Goal: Information Seeking & Learning: Find specific page/section

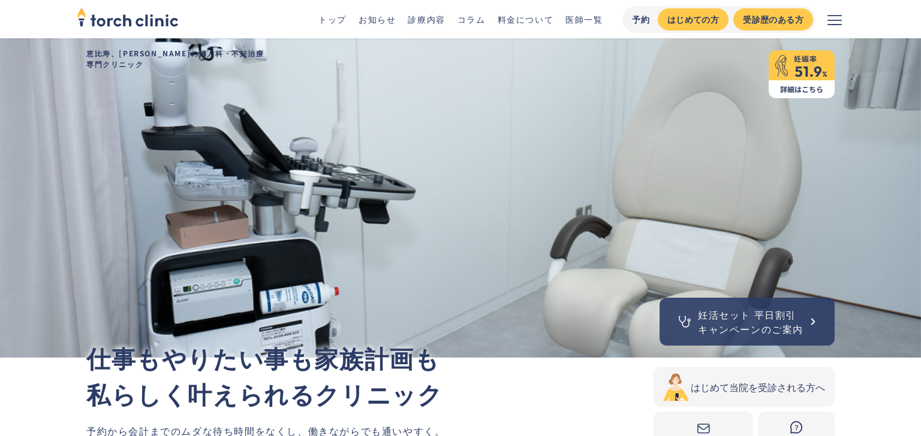
click at [587, 22] on link "医師一覧" at bounding box center [583, 19] width 37 height 12
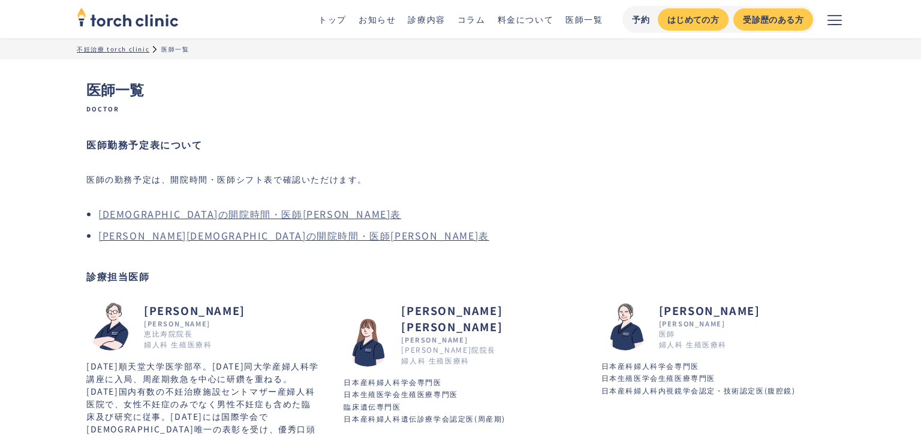
click at [439, 182] on div "医師の勤務予定は、開院時間・医師シフト表で確認いただけます。 恵比寿院の開院時間・医師シフト表 上野院の開院時間・医師シフト表" at bounding box center [460, 208] width 748 height 74
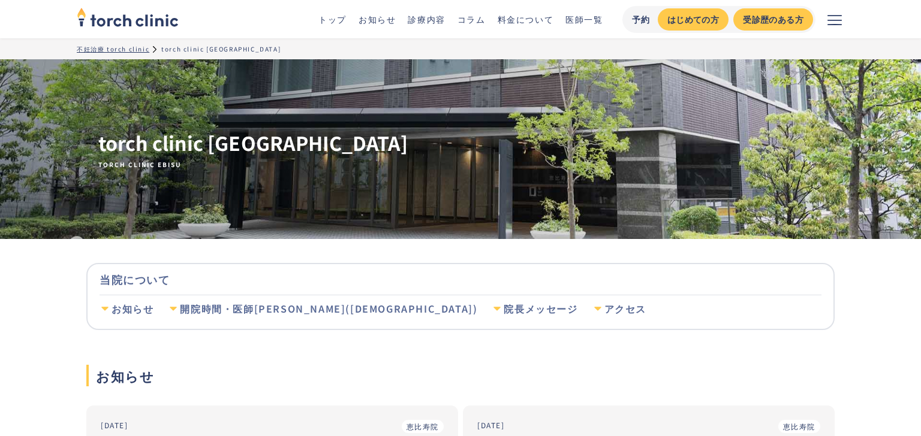
click at [282, 314] on div "開院時間・医師シフト(恵比寿院)" at bounding box center [328, 309] width 297 height 13
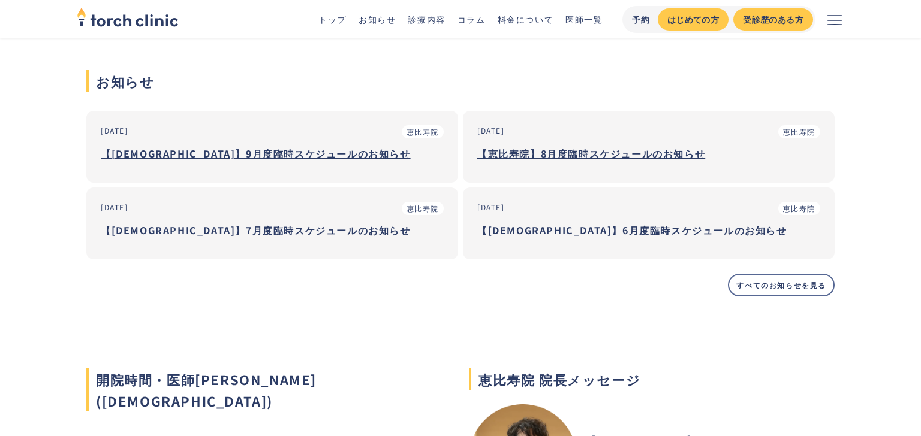
scroll to position [290, 0]
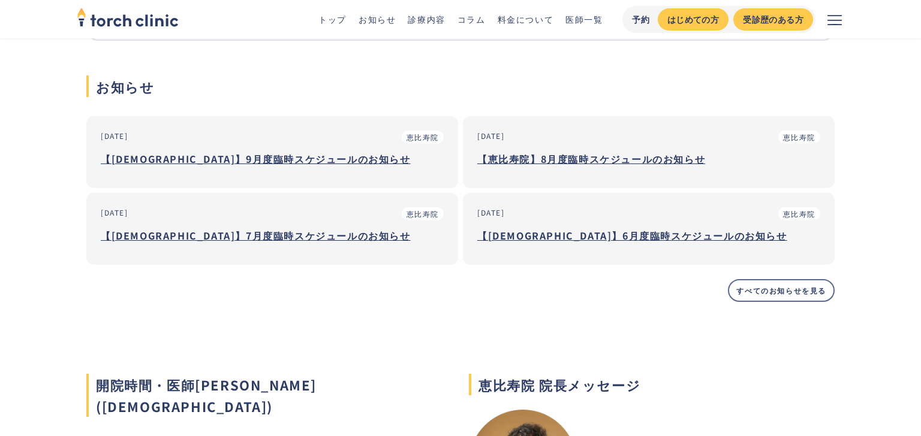
click at [267, 164] on h3 "【[DEMOGRAPHIC_DATA]】9月度臨時スケジュールのお知らせ" at bounding box center [272, 159] width 343 height 18
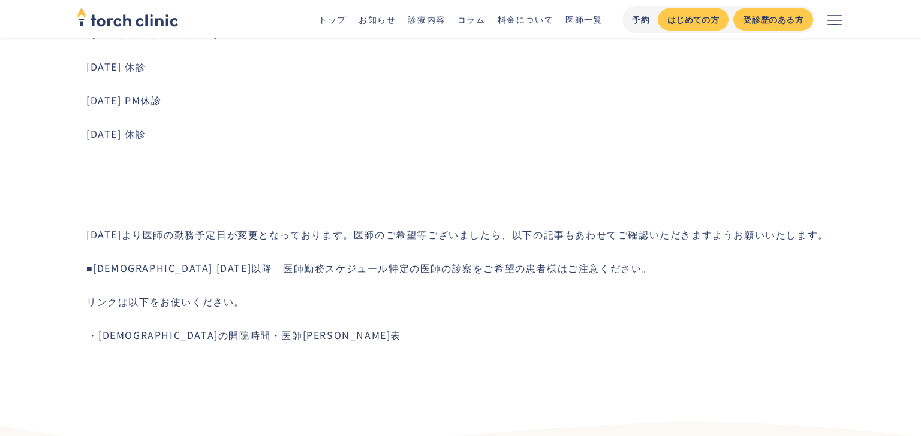
scroll to position [819, 0]
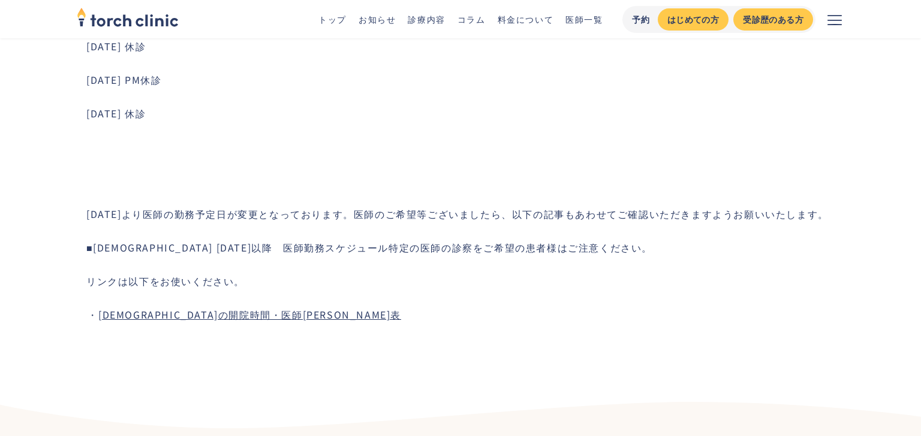
click at [217, 314] on link "[DEMOGRAPHIC_DATA]の開院時間・医師[PERSON_NAME]表" at bounding box center [249, 315] width 303 height 14
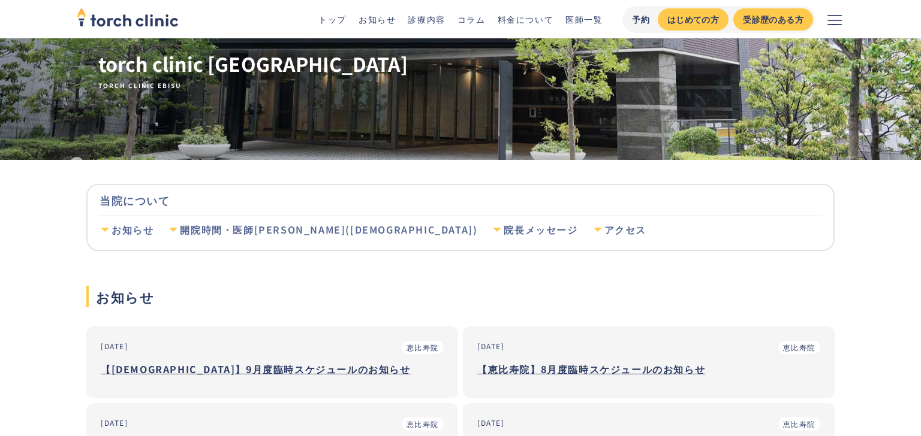
scroll to position [70, 0]
